Goal: Information Seeking & Learning: Learn about a topic

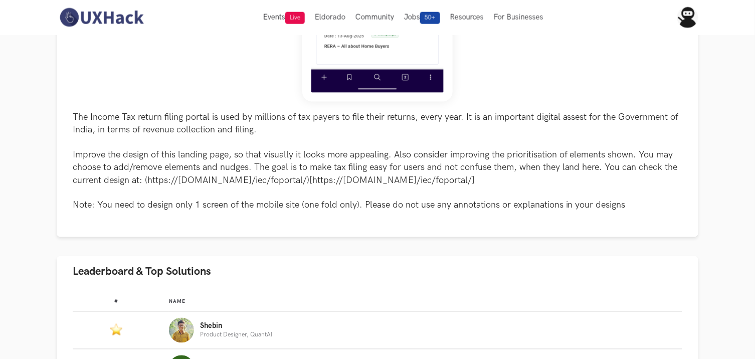
scroll to position [334, 0]
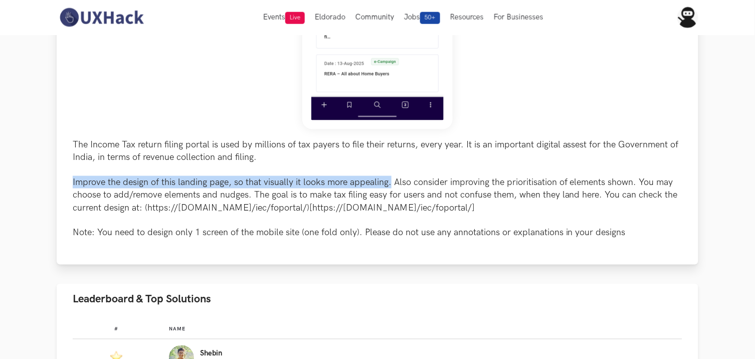
drag, startPoint x: 74, startPoint y: 179, endPoint x: 390, endPoint y: 179, distance: 315.9
click at [390, 179] on div "The Income Tax return filing portal is used by millions of tax payers to file t…" at bounding box center [378, 39] width 642 height 451
copy p "Improve the design of this landing page, so that visually it looks more appeali…"
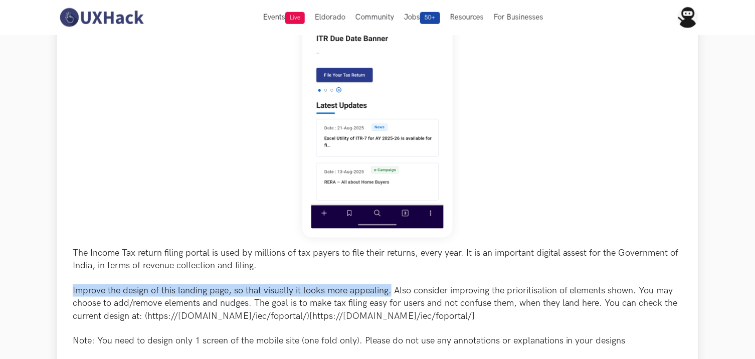
scroll to position [111, 0]
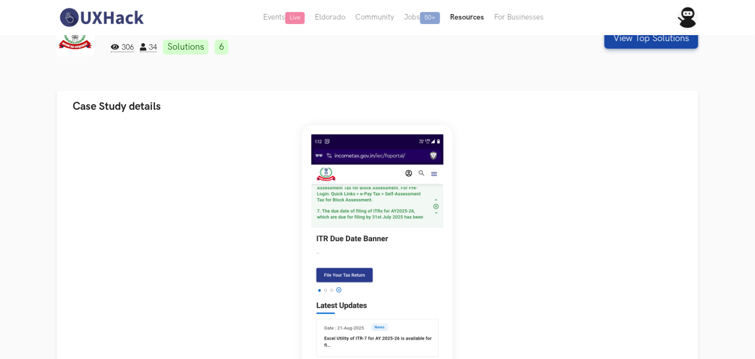
scroll to position [0, 0]
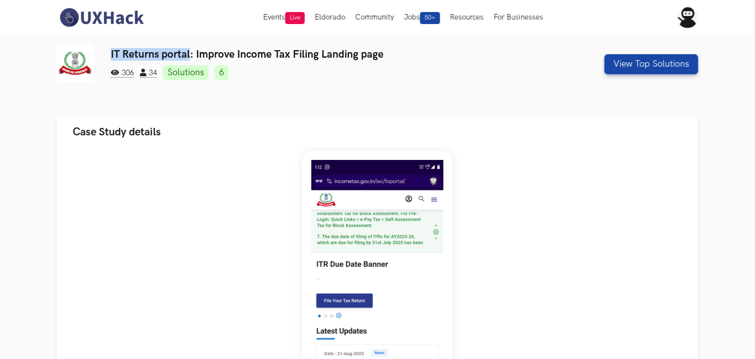
drag, startPoint x: 111, startPoint y: 51, endPoint x: 189, endPoint y: 53, distance: 78.2
click at [189, 53] on h3 "IT Returns portal: Improve Income Tax Filing Landing page" at bounding box center [323, 54] width 425 height 13
copy h3 "IT Returns portal"
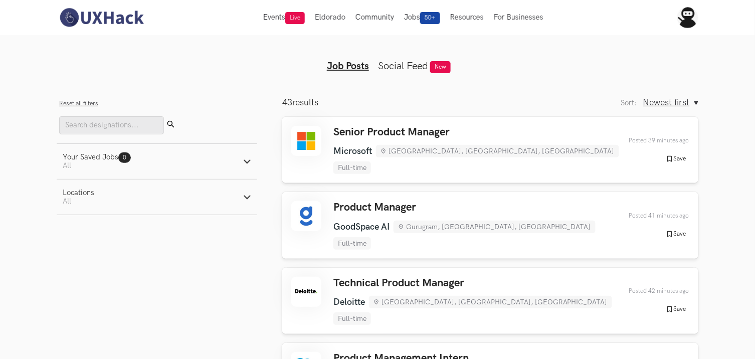
click at [219, 291] on aside "Filters Close panel Reset all filters Submit Your Saved Jobs 0 Jobs Active filt…" at bounding box center [157, 272] width 201 height 350
